Goal: Task Accomplishment & Management: Use online tool/utility

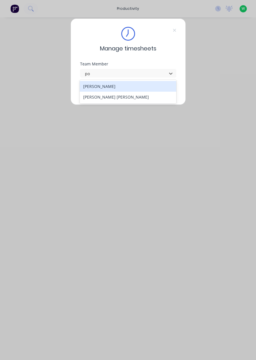
click at [126, 94] on div "[PERSON_NAME] [PERSON_NAME]" at bounding box center [128, 97] width 97 height 11
type input "po"
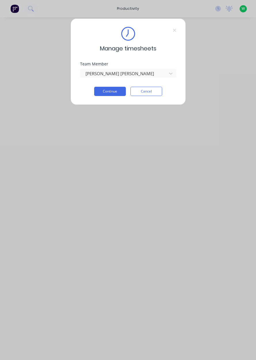
click at [111, 93] on button "Continue" at bounding box center [110, 91] width 32 height 9
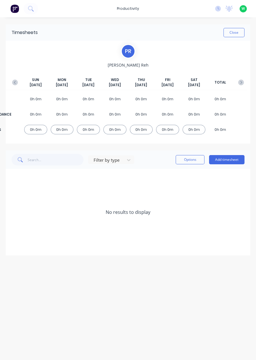
click at [15, 86] on button "button" at bounding box center [15, 82] width 12 height 10
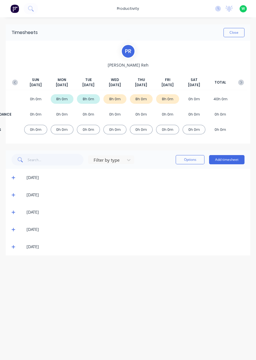
click at [19, 86] on div "[DATE] [DATE] [DATE] [DATE] [DATE] [DATE] [DATE] TOTAL" at bounding box center [128, 83] width 238 height 13
click at [16, 82] on icon "button" at bounding box center [15, 83] width 6 height 6
click at [16, 81] on icon "button" at bounding box center [15, 83] width 6 height 6
click at [18, 80] on button "button" at bounding box center [15, 82] width 12 height 10
click at [243, 86] on button "button" at bounding box center [241, 82] width 12 height 10
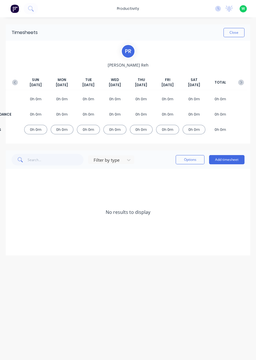
click at [244, 80] on button "button" at bounding box center [241, 82] width 12 height 10
click at [243, 80] on icon "button" at bounding box center [241, 83] width 6 height 6
